Goal: Find specific page/section

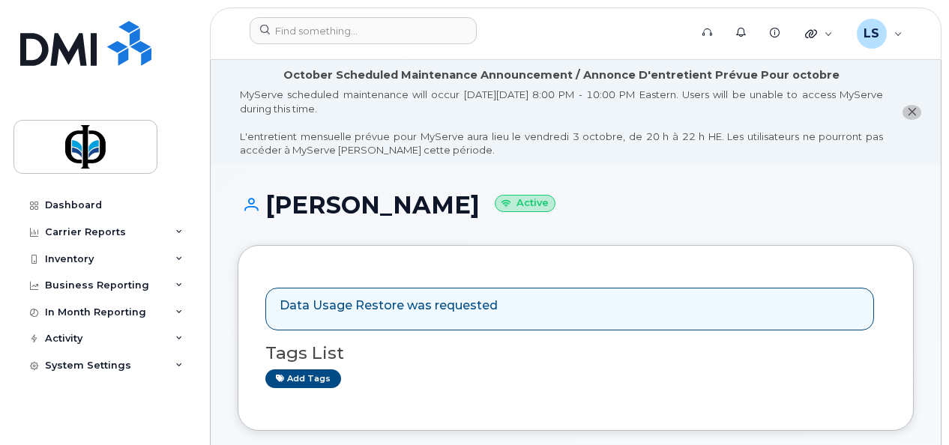
scroll to position [460, 0]
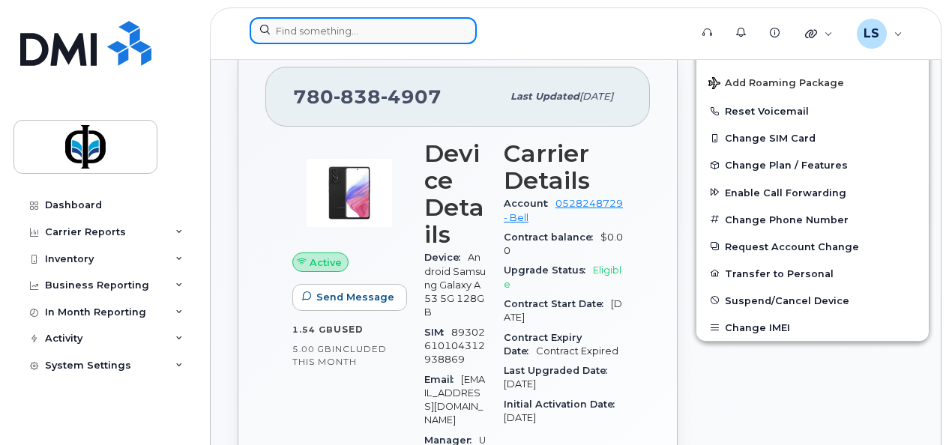
click at [350, 33] on input at bounding box center [363, 30] width 227 height 27
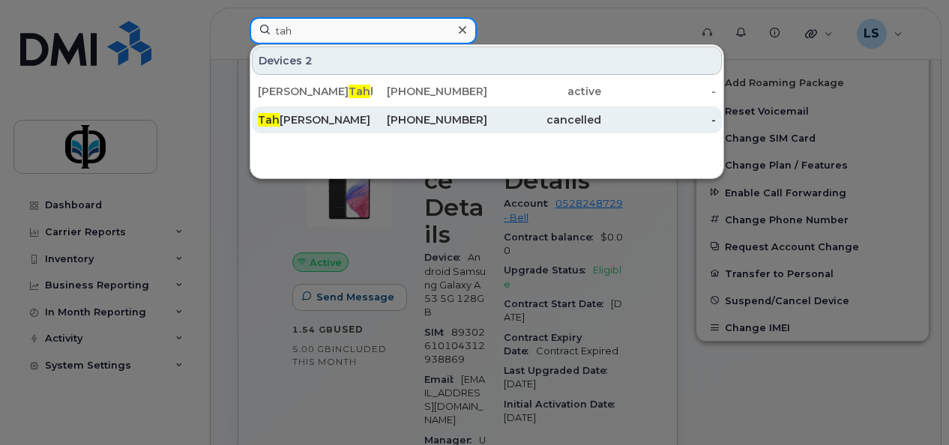
type input "tah"
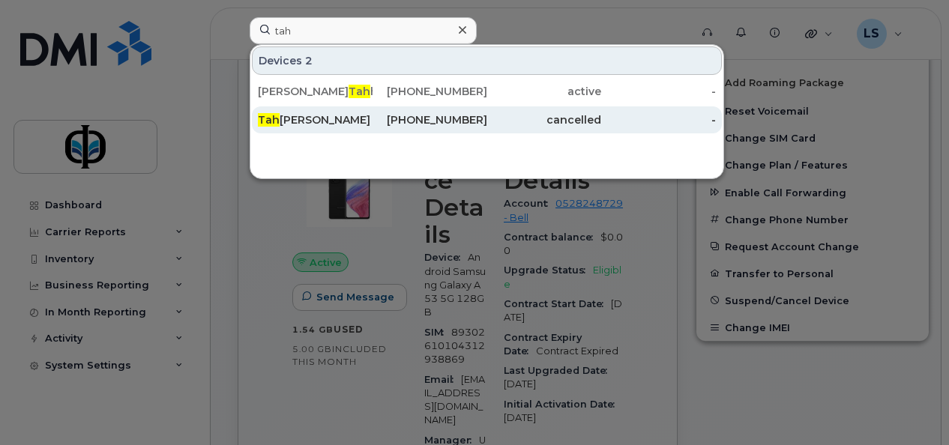
click at [334, 110] on div "Tah [PERSON_NAME]" at bounding box center [315, 119] width 115 height 27
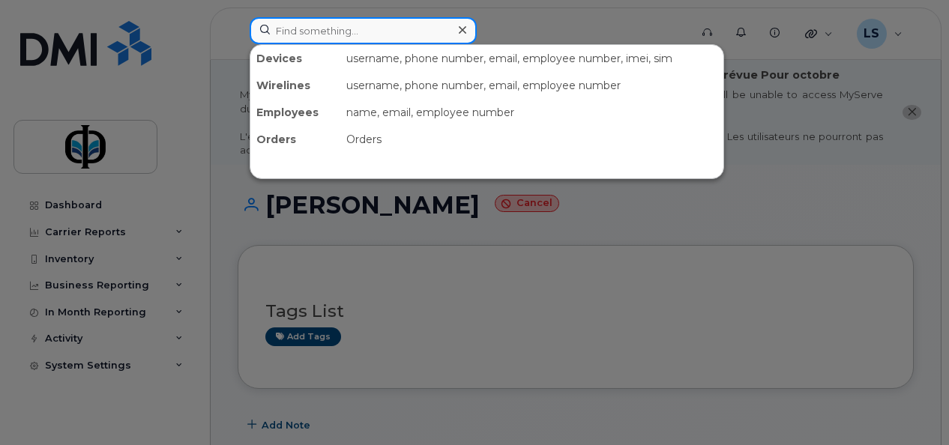
click at [314, 25] on input at bounding box center [363, 30] width 227 height 27
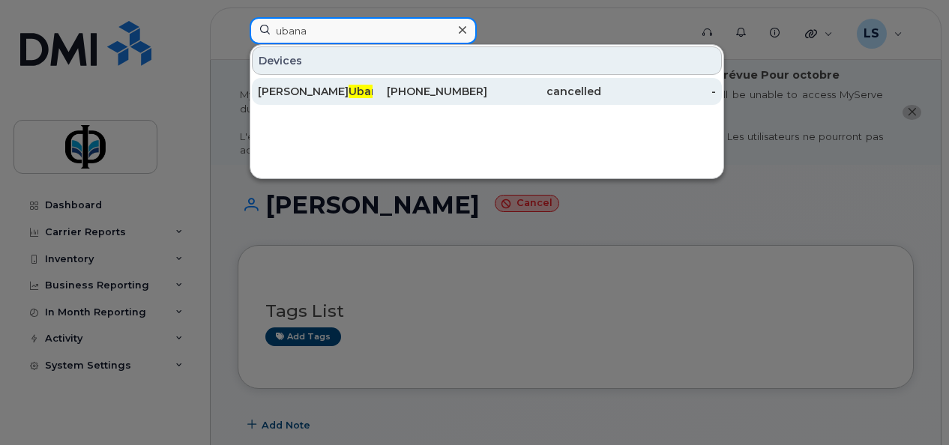
type input "ubana"
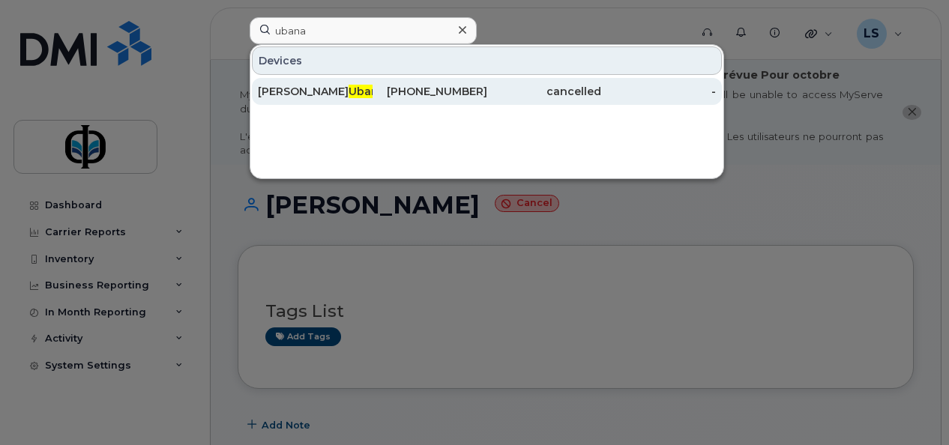
click at [361, 86] on div "[PERSON_NAME]" at bounding box center [315, 91] width 115 height 15
